Goal: Task Accomplishment & Management: Use online tool/utility

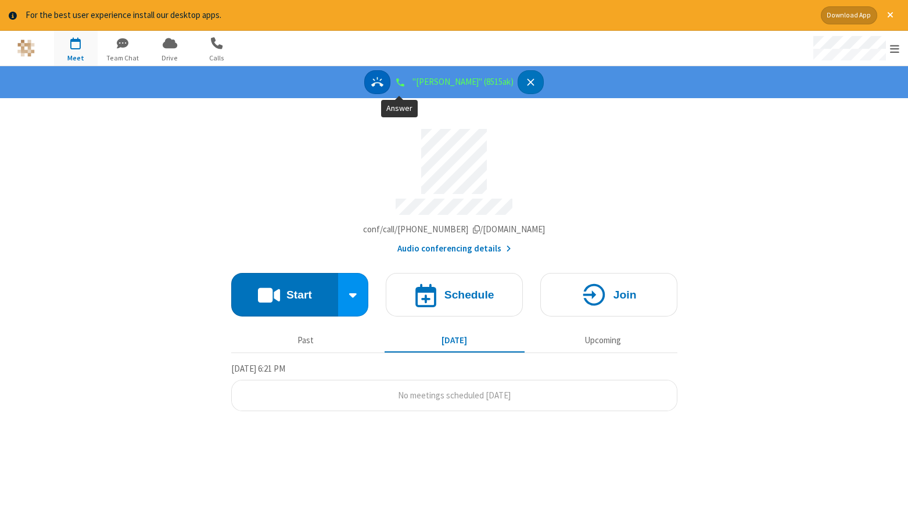
click at [384, 81] on icon "Answer" at bounding box center [377, 82] width 12 height 12
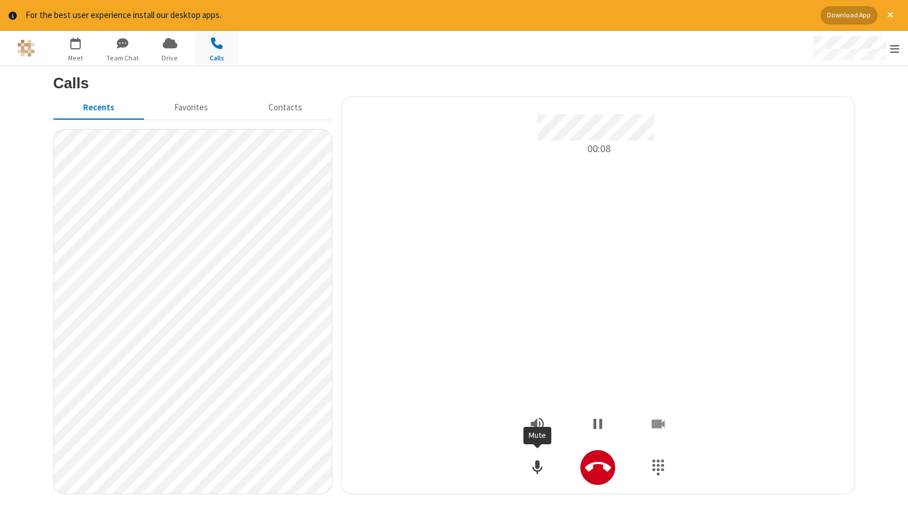
click at [543, 476] on icon "Mute" at bounding box center [537, 467] width 17 height 17
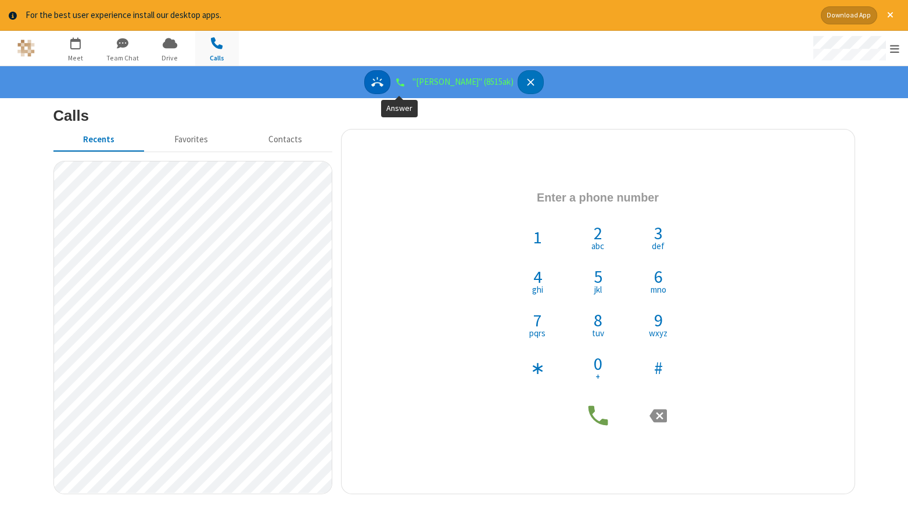
click at [384, 84] on icon "Answer" at bounding box center [377, 82] width 12 height 12
